Goal: Transaction & Acquisition: Purchase product/service

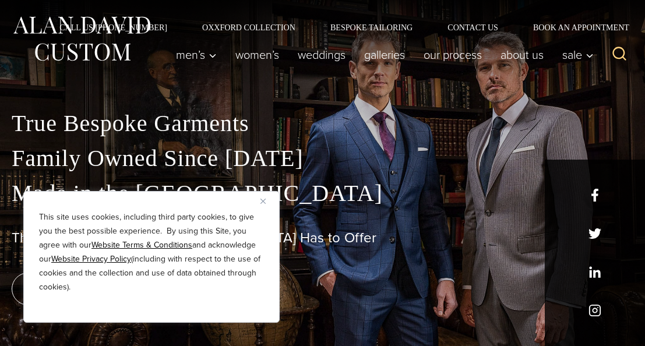
click at [266, 200] on button "Close" at bounding box center [267, 201] width 14 height 14
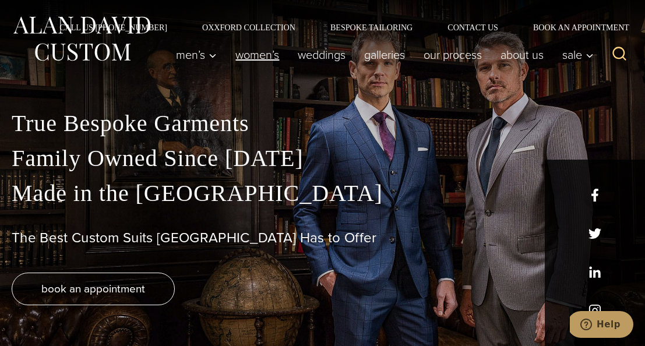
click at [252, 58] on link "Women’s" at bounding box center [257, 54] width 62 height 23
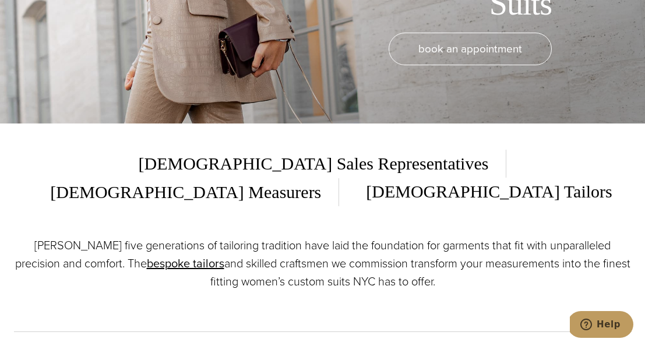
scroll to position [224, 0]
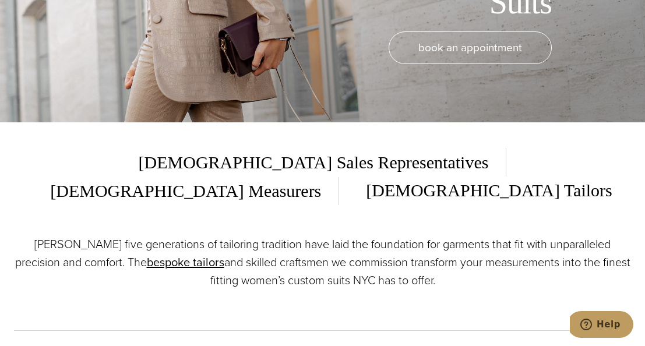
click at [290, 243] on p "[PERSON_NAME] five generations of tailoring tradition have laid the foundation …" at bounding box center [323, 262] width 618 height 54
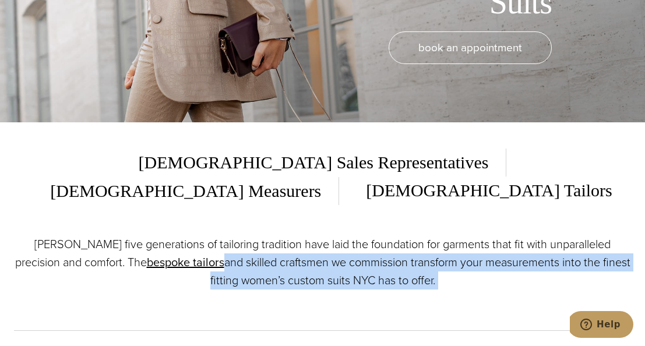
click at [290, 243] on p "[PERSON_NAME] five generations of tailoring tradition have laid the foundation …" at bounding box center [323, 262] width 618 height 54
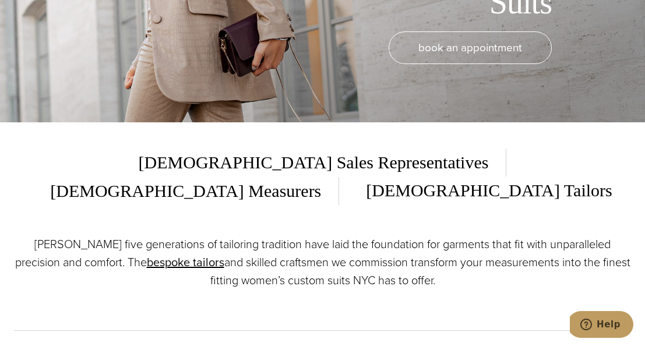
click at [306, 235] on p "[PERSON_NAME] five generations of tailoring tradition have laid the foundation …" at bounding box center [323, 262] width 618 height 54
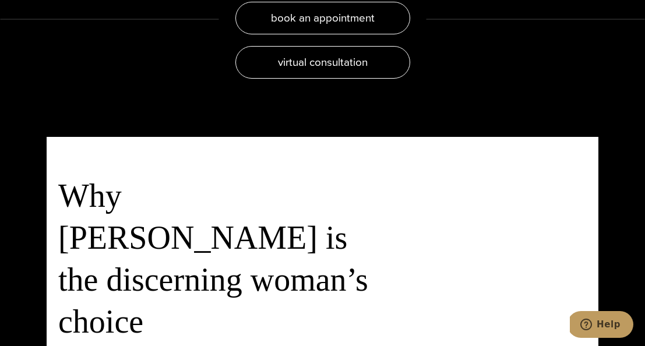
scroll to position [2504, 0]
